Goal: Find specific page/section: Find specific page/section

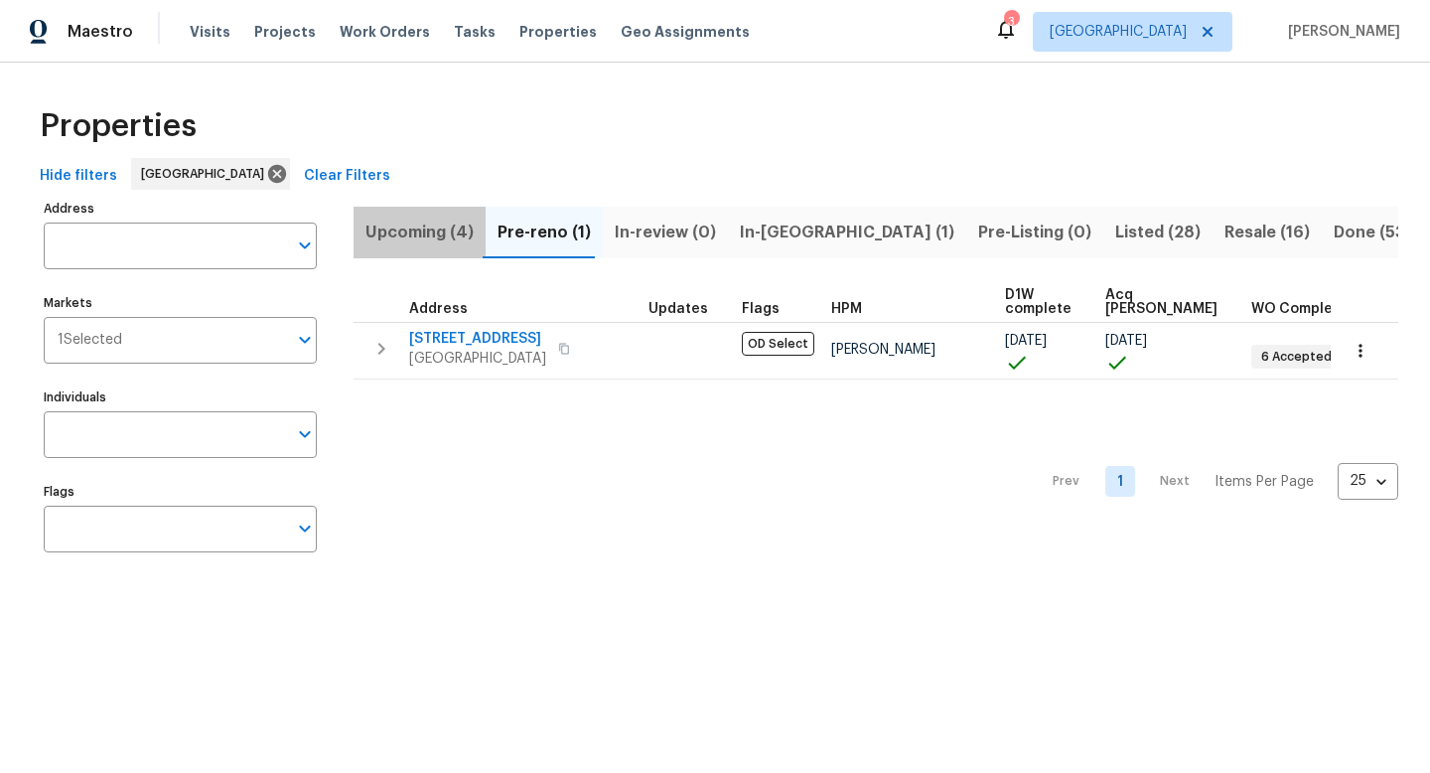
click at [430, 234] on span "Upcoming (4)" at bounding box center [419, 232] width 108 height 28
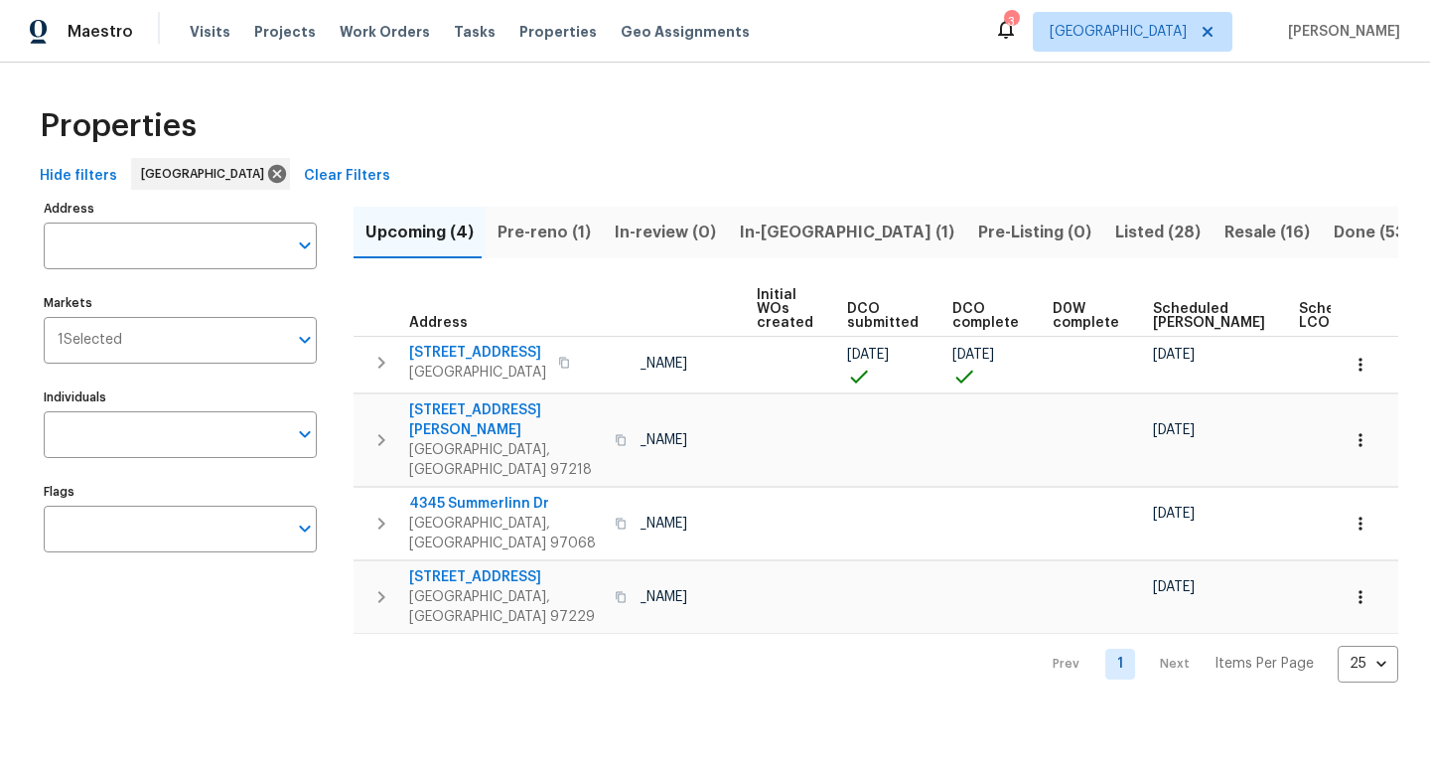
scroll to position [0, 141]
click at [615, 591] on icon "button" at bounding box center [621, 597] width 12 height 12
click at [1225, 235] on span "Resale (16)" at bounding box center [1267, 232] width 85 height 28
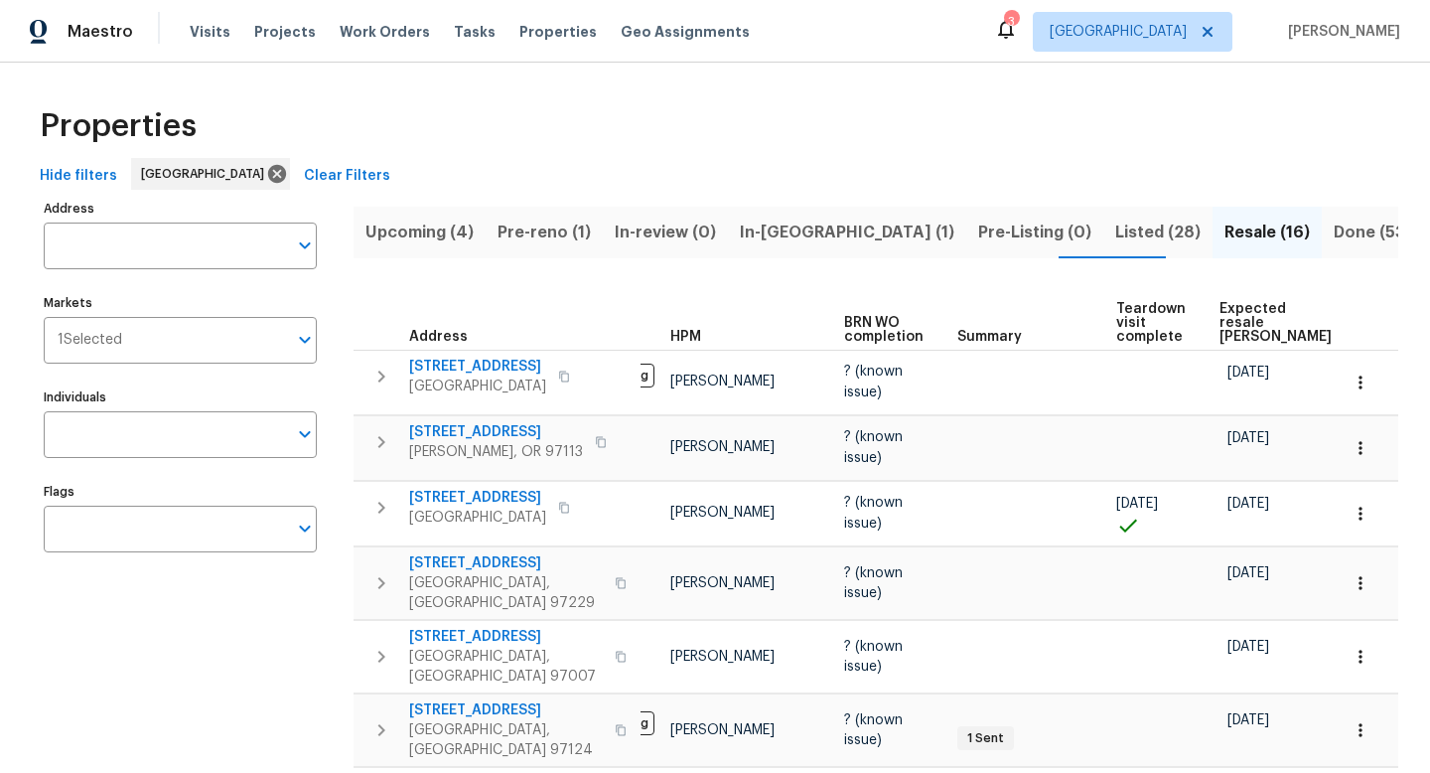
scroll to position [0, 155]
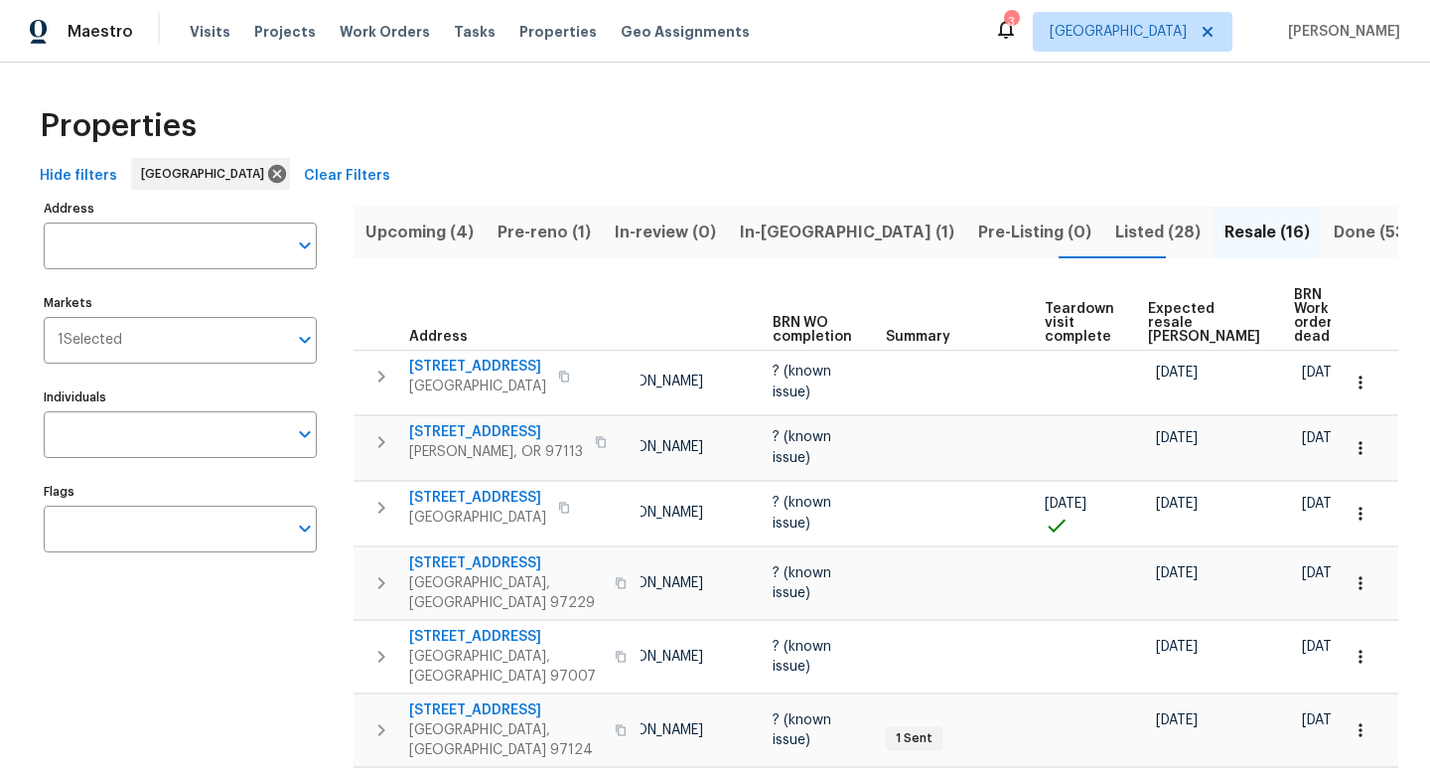
click at [1180, 311] on span "Expected resale COE" at bounding box center [1204, 323] width 112 height 42
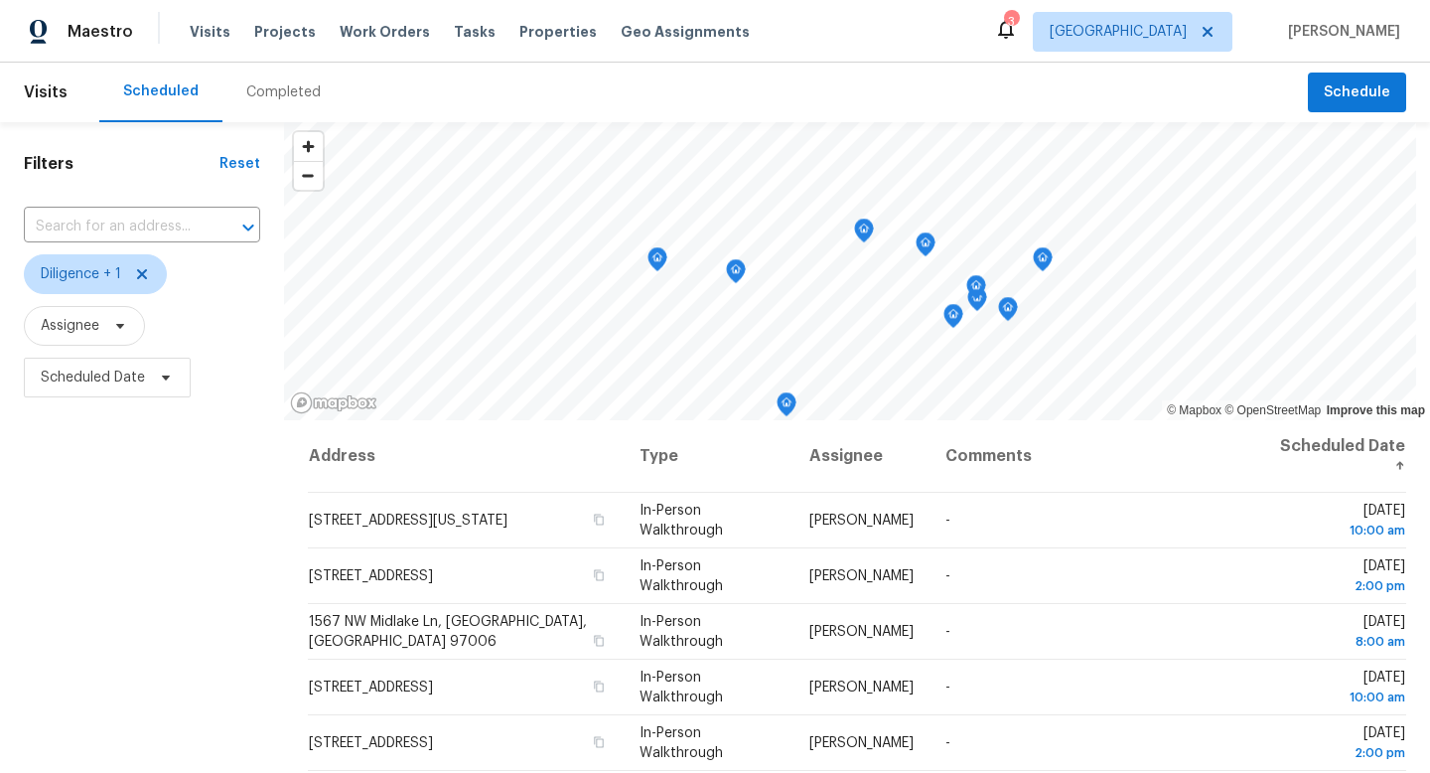
scroll to position [171, 0]
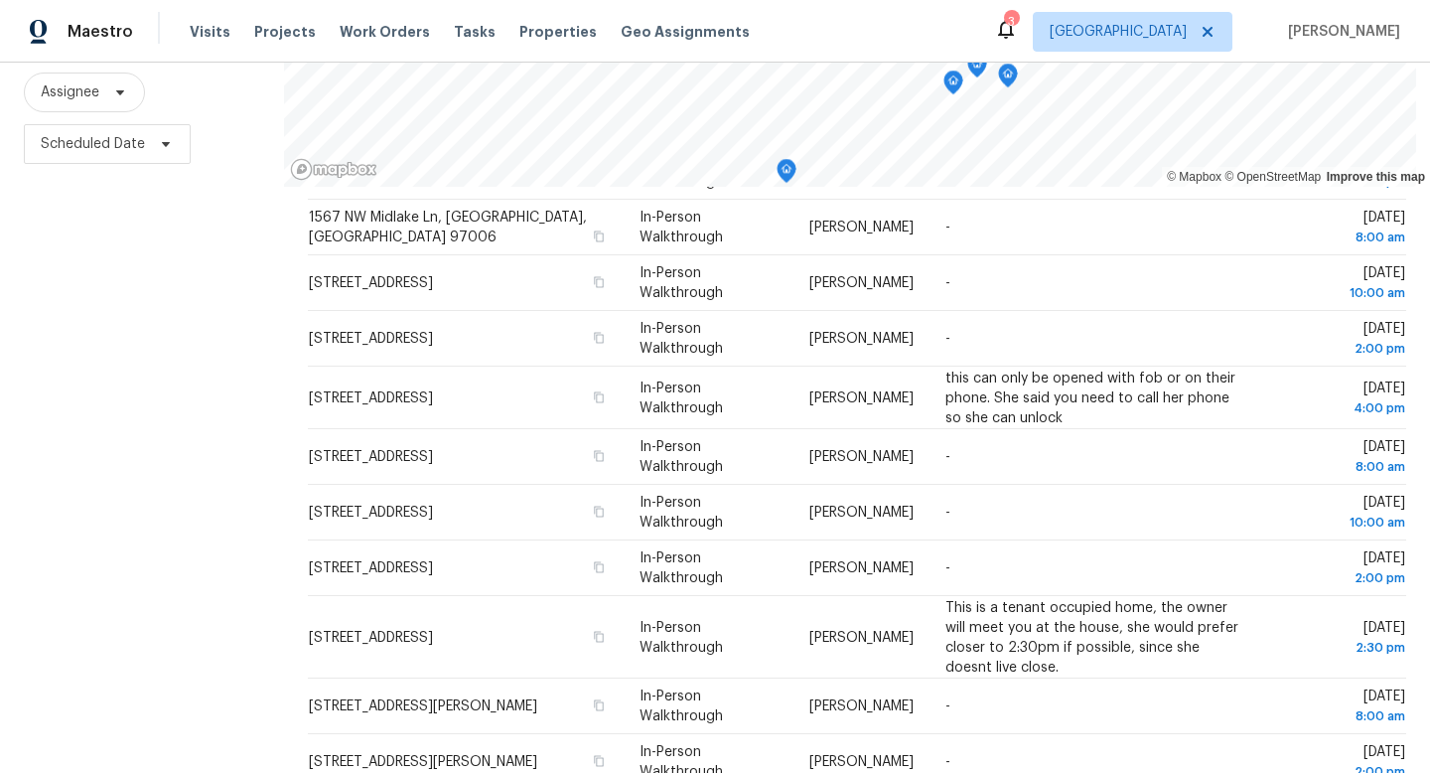
click at [203, 267] on div "Filters Reset ​ Diligence + 1 Assignee Scheduled Date" at bounding box center [142, 347] width 284 height 916
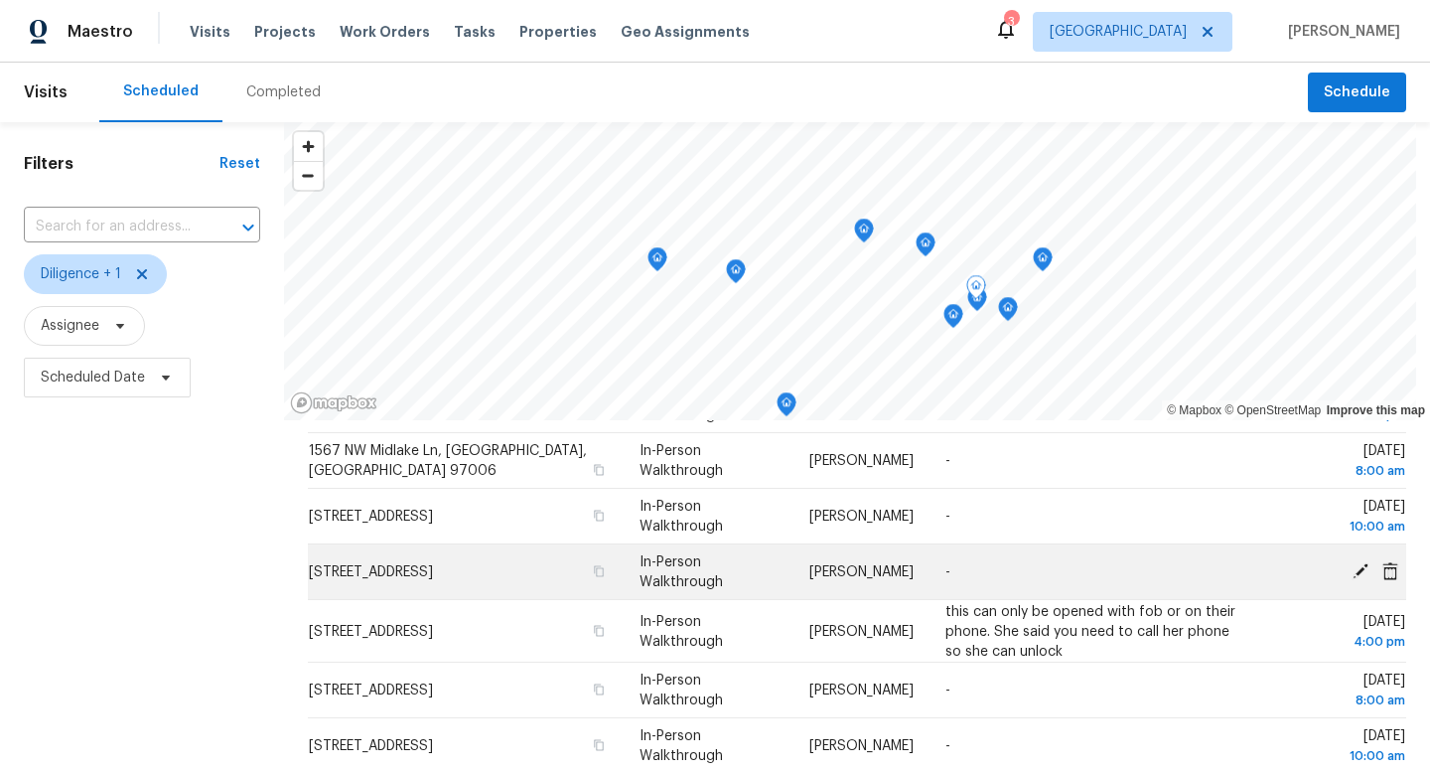
scroll to position [0, 0]
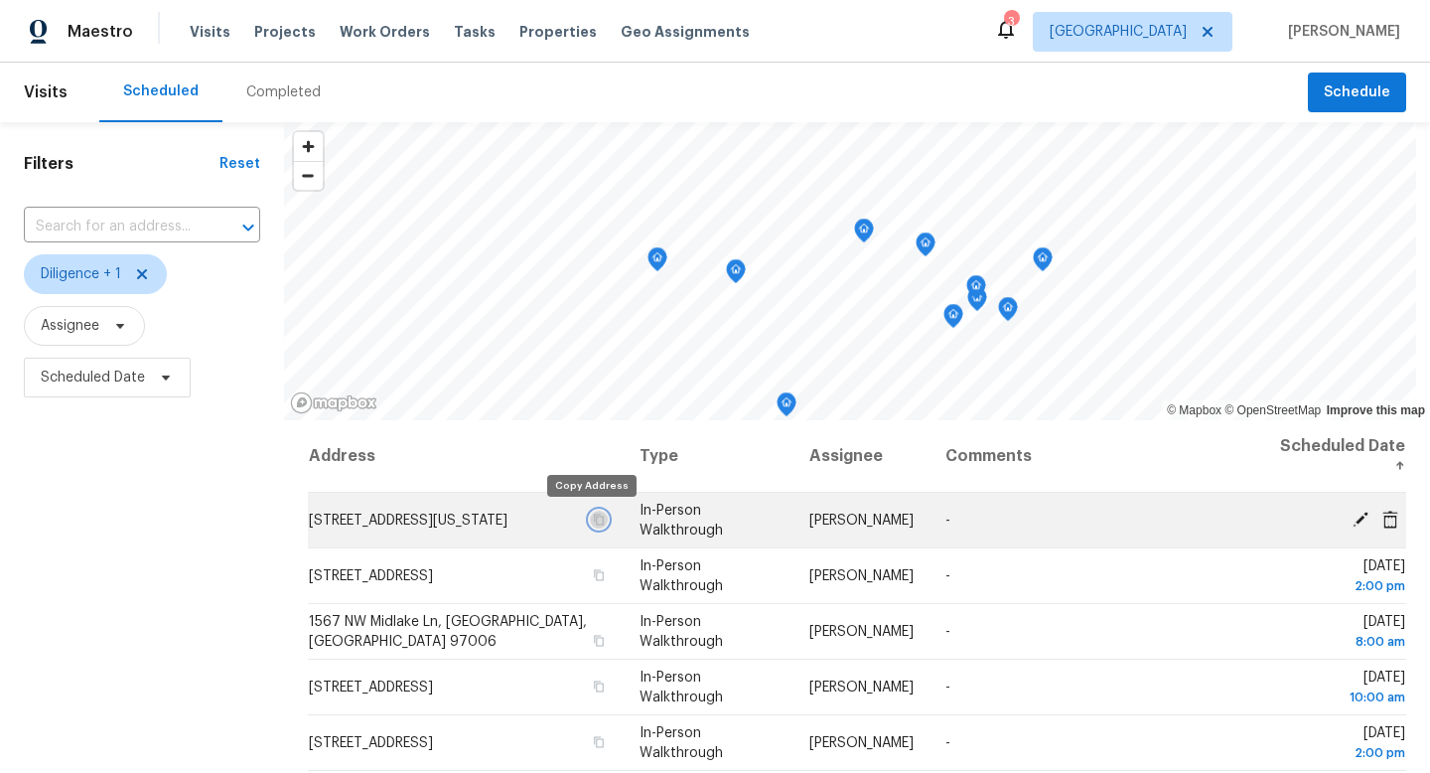
click at [593, 521] on icon "button" at bounding box center [599, 519] width 12 height 12
